Goal: Navigation & Orientation: Find specific page/section

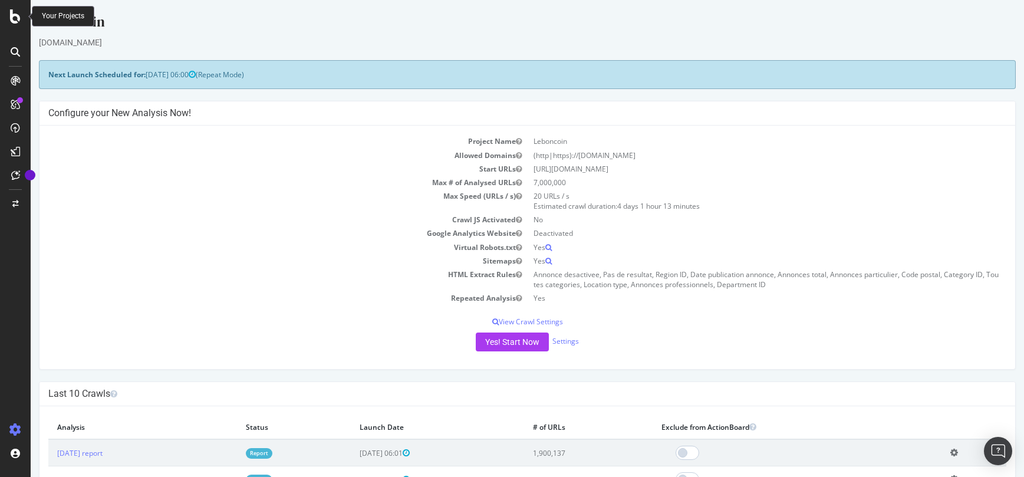
click at [13, 16] on icon at bounding box center [15, 16] width 11 height 14
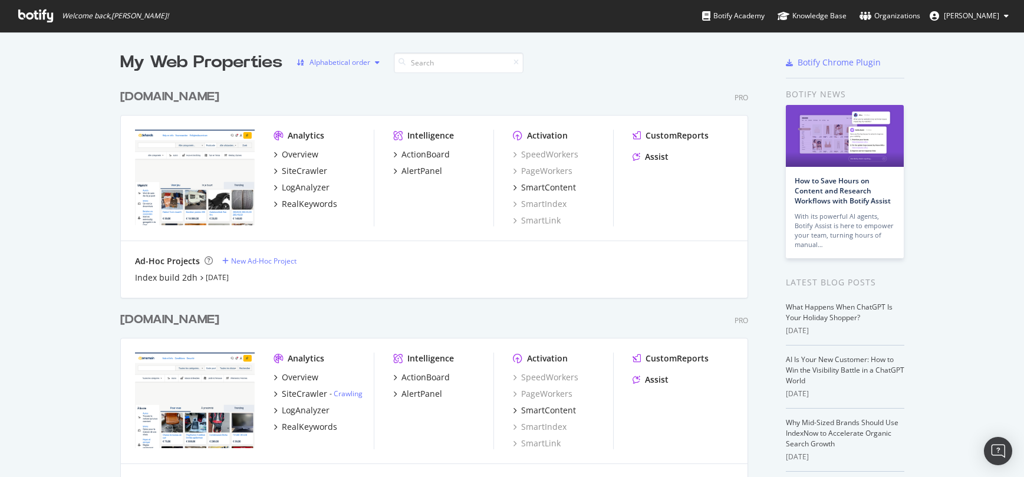
click at [370, 65] on div "button" at bounding box center [377, 62] width 14 height 7
click at [356, 89] on div "Most recent crawl" at bounding box center [342, 82] width 98 height 15
